Goal: Task Accomplishment & Management: Complete application form

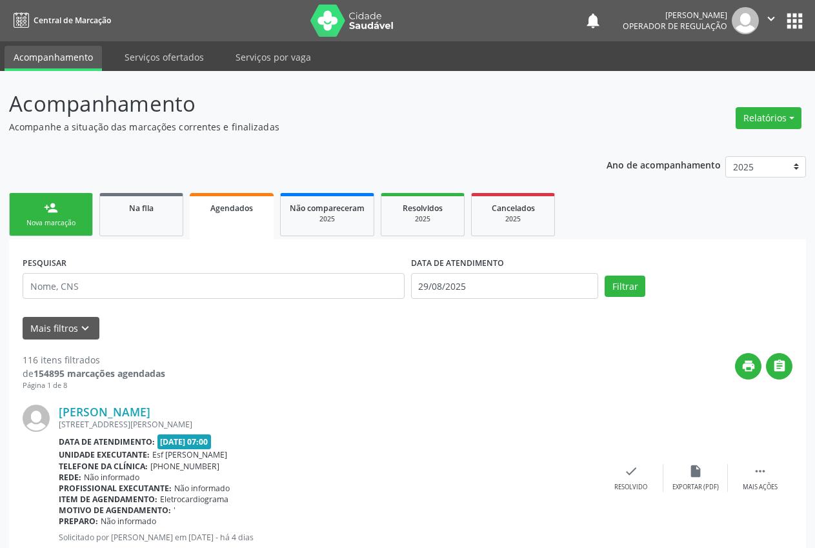
click at [37, 214] on link "person_add Nova marcação" at bounding box center [51, 214] width 84 height 43
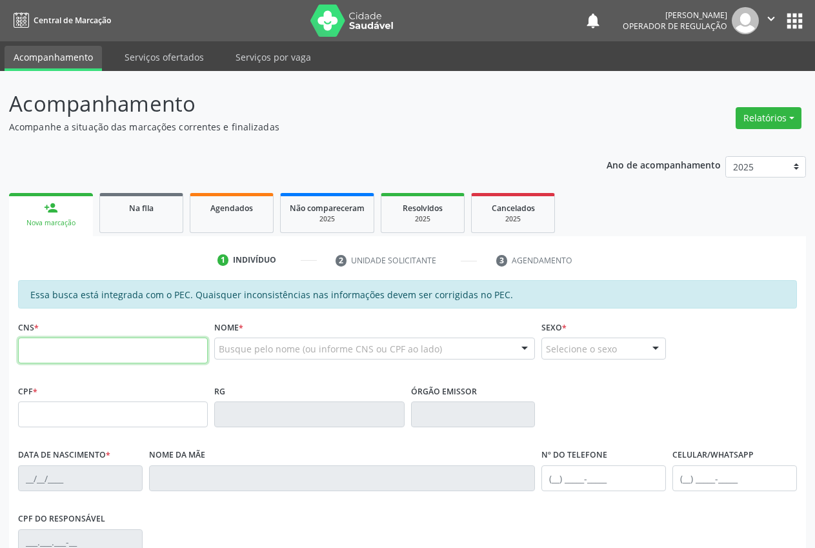
click at [74, 348] on input "text" at bounding box center [113, 350] width 190 height 26
click at [50, 357] on input "text" at bounding box center [113, 350] width 190 height 26
type input "704 7047 8475 2634"
type input "183.431.544-10"
type input "[DATE]"
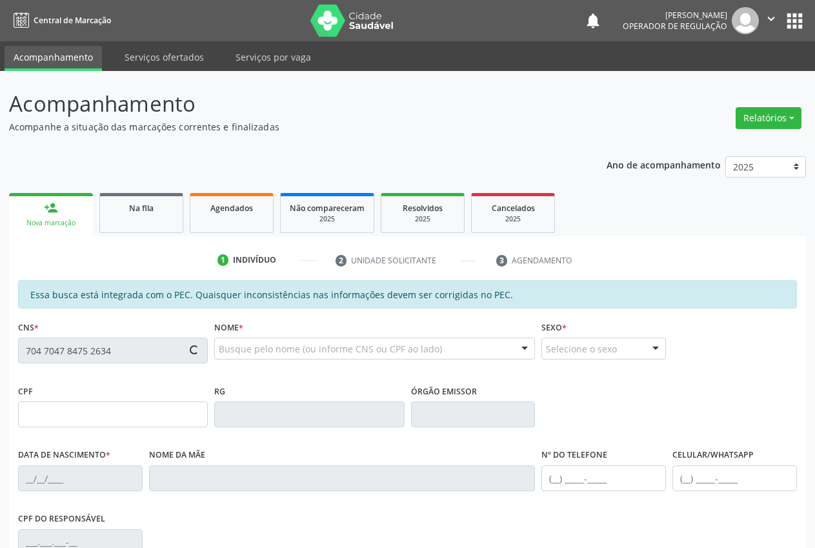
type input "[PERSON_NAME]"
type input "[PHONE_NUMBER]"
type input "131.818.464-90"
type input "S/N"
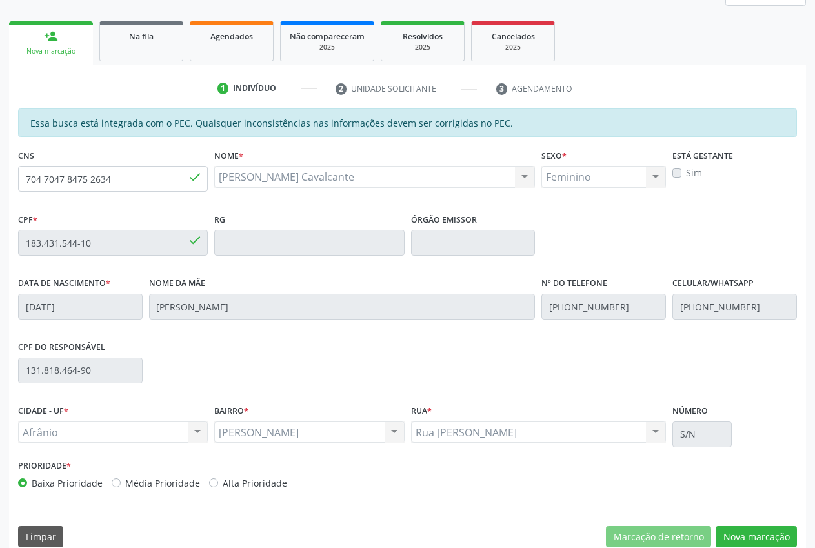
scroll to position [189, 0]
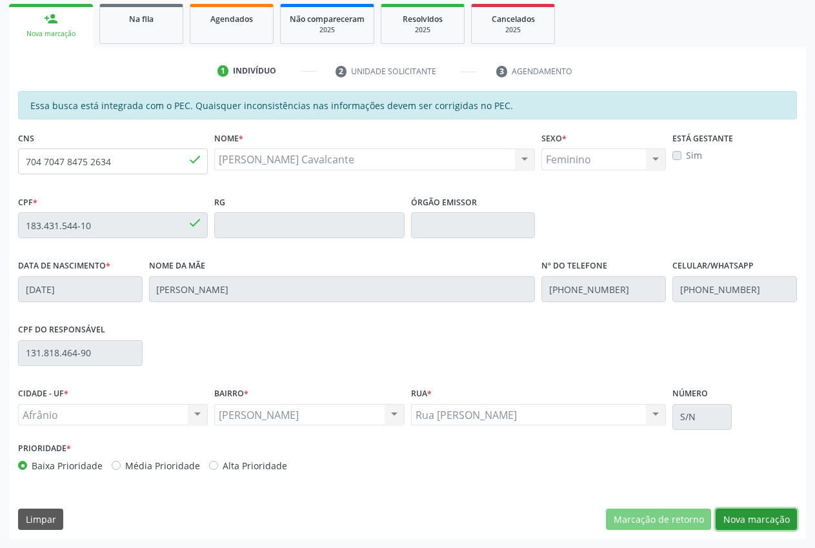
click at [748, 523] on button "Nova marcação" at bounding box center [756, 519] width 81 height 22
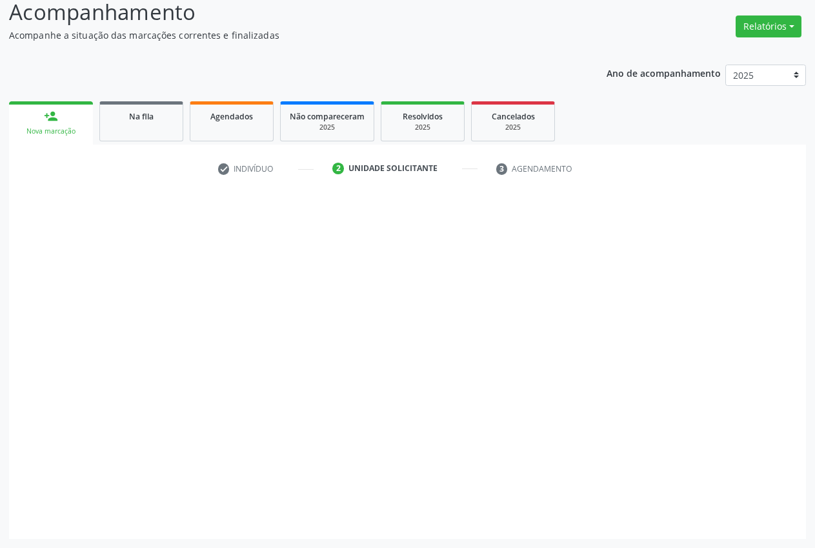
scroll to position [92, 0]
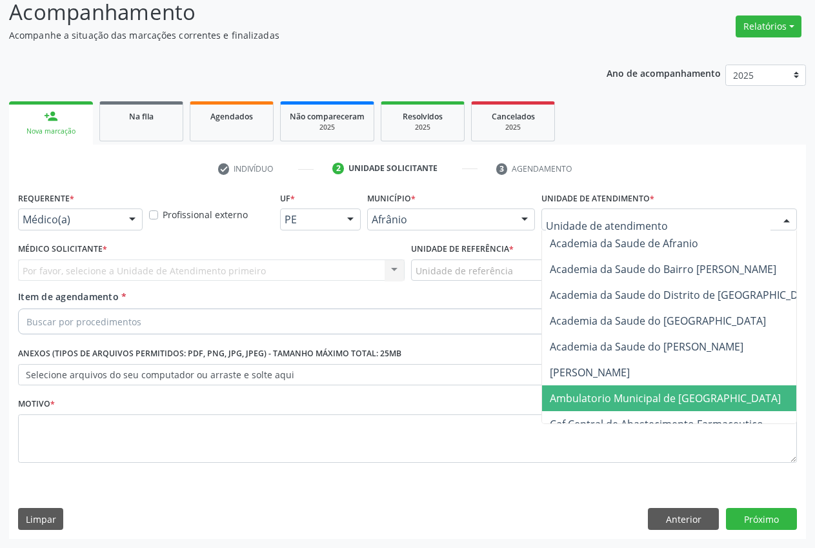
drag, startPoint x: 636, startPoint y: 400, endPoint x: 553, endPoint y: 307, distance: 124.3
click at [636, 399] on span "Ambulatorio Municipal de [GEOGRAPHIC_DATA]" at bounding box center [665, 398] width 231 height 14
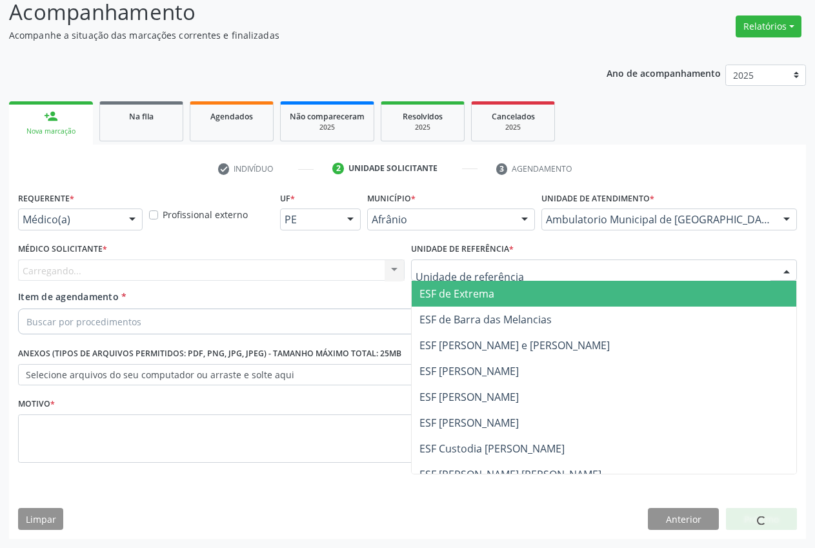
click at [512, 264] on div at bounding box center [604, 270] width 387 height 22
click at [519, 293] on span "ESF de Extrema" at bounding box center [604, 294] width 385 height 26
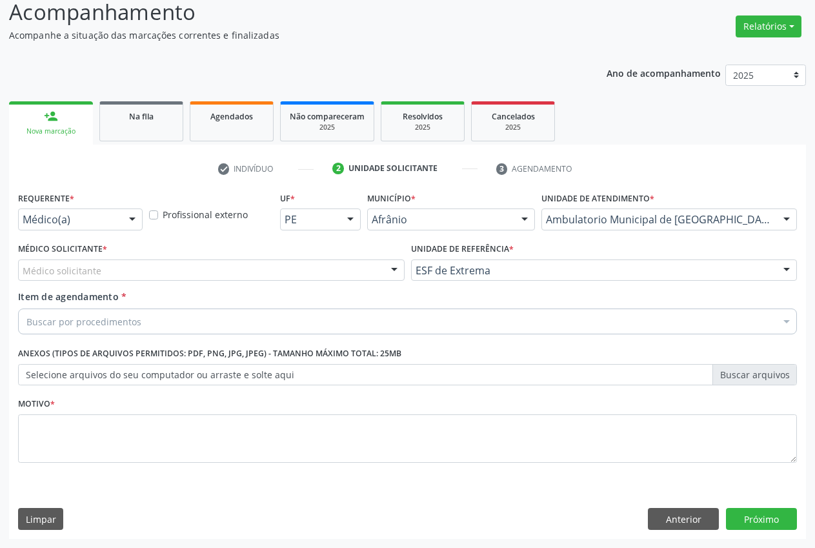
click at [394, 279] on div at bounding box center [394, 271] width 19 height 22
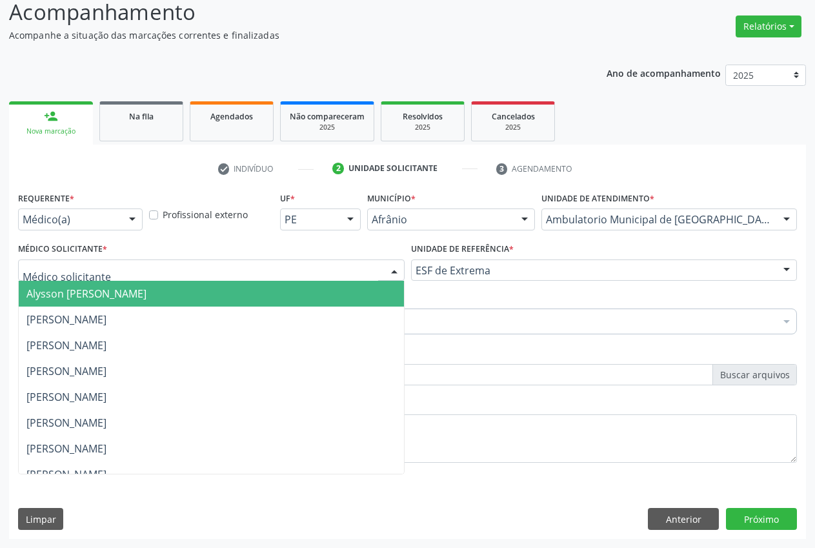
click at [256, 294] on span "Alysson [PERSON_NAME]" at bounding box center [211, 294] width 385 height 26
